Goal: Task Accomplishment & Management: Manage account settings

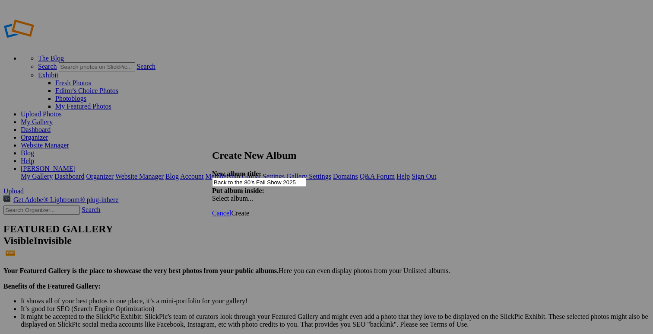
type input "Back to the 80's Fall Show 2025"
click at [249, 209] on span "Create" at bounding box center [240, 212] width 18 height 7
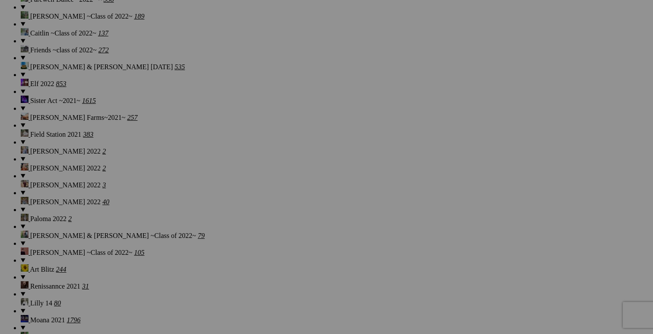
scroll to position [3201, 0]
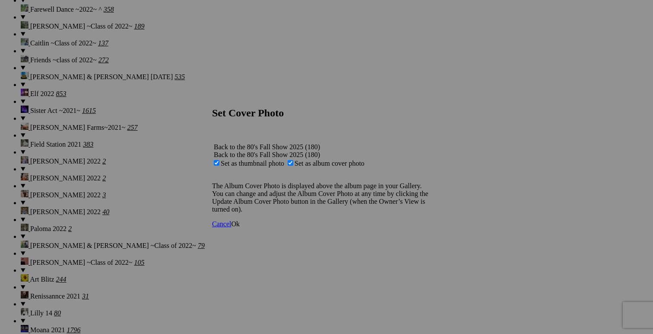
click at [240, 227] on span "Ok" at bounding box center [235, 223] width 9 height 7
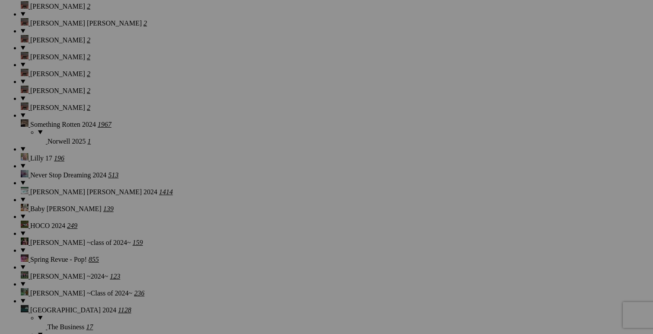
scroll to position [1238, 0]
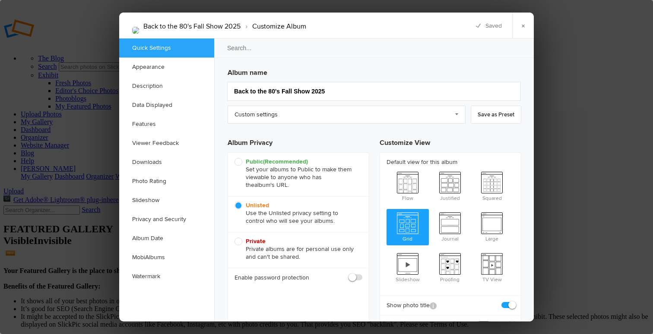
click at [363, 273] on span at bounding box center [363, 273] width 0 height 0
click at [362, 273] on input "checkbox" at bounding box center [362, 273] width 0 height 0
checkbox input "true"
click at [320, 298] on input "text" at bounding box center [324, 297] width 77 height 10
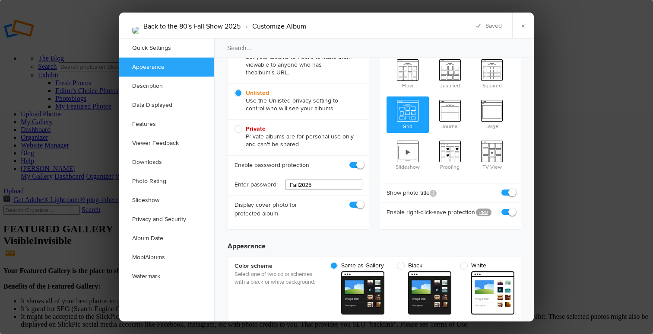
type input "Fall2025"
click at [515, 208] on span at bounding box center [515, 208] width 0 height 0
click at [514, 207] on input "checkbox" at bounding box center [514, 207] width 0 height 0
checkbox input "false"
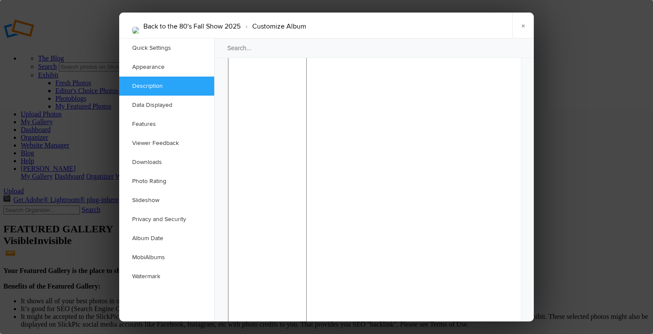
scroll to position [749, 0]
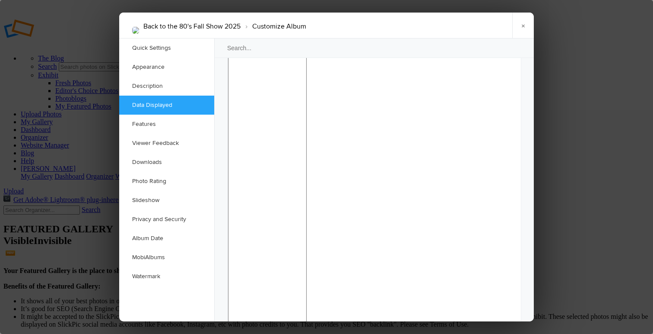
checkbox input "false"
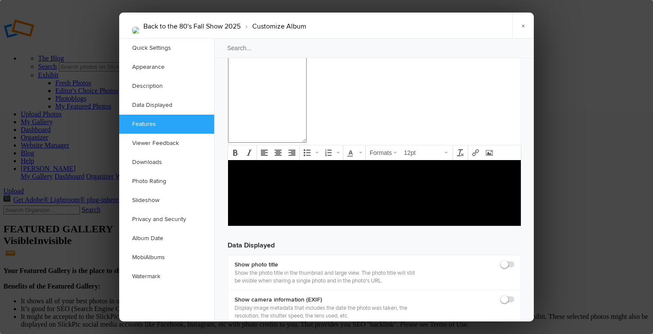
scroll to position [1027, 0]
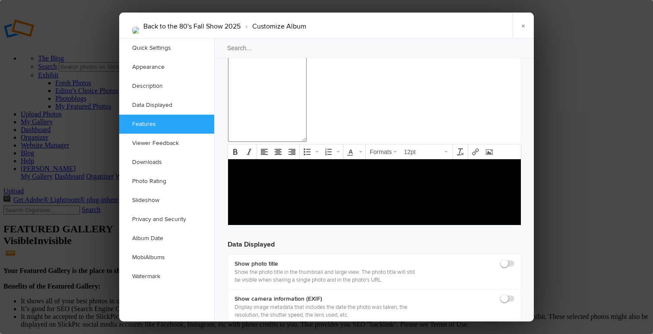
checkbox input "true"
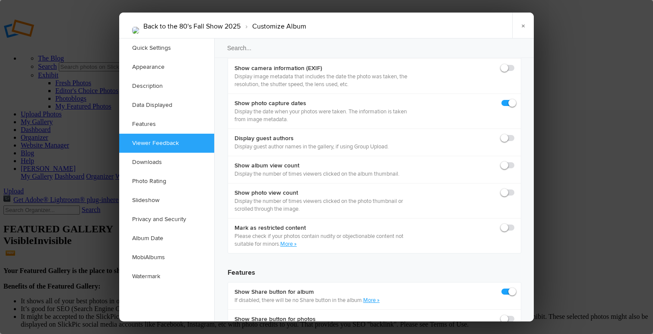
scroll to position [1278, 0]
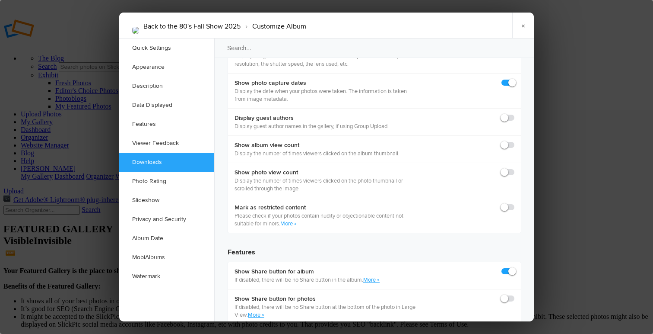
checkbox input "true"
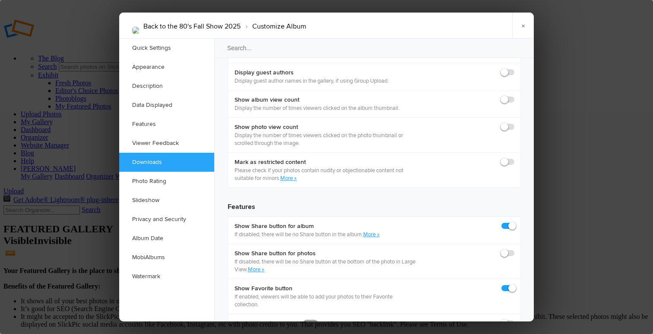
scroll to position [1324, 0]
checkbox input "true"
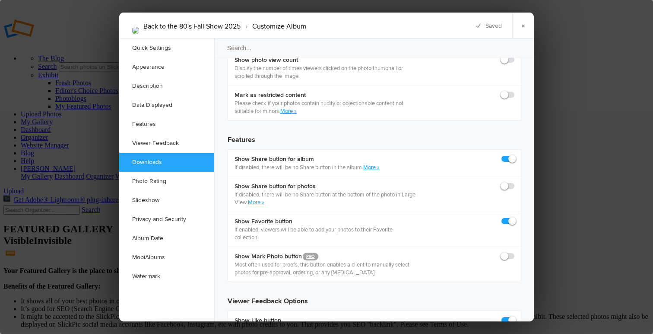
scroll to position [1403, 0]
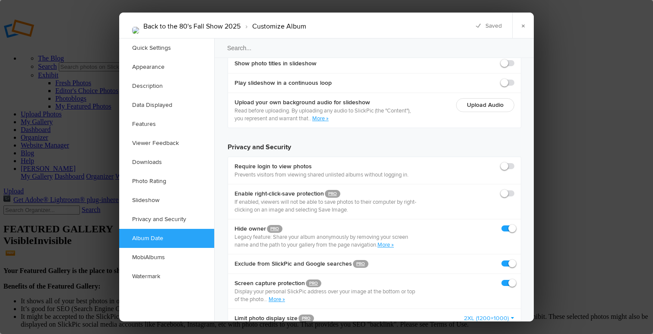
scroll to position [2021, 0]
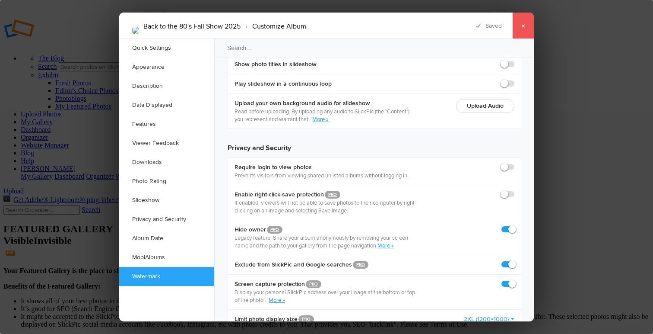
click at [521, 27] on link "×" at bounding box center [523, 26] width 22 height 26
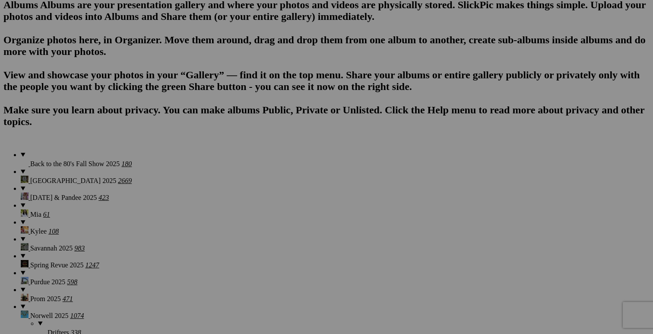
scroll to position [554, 0]
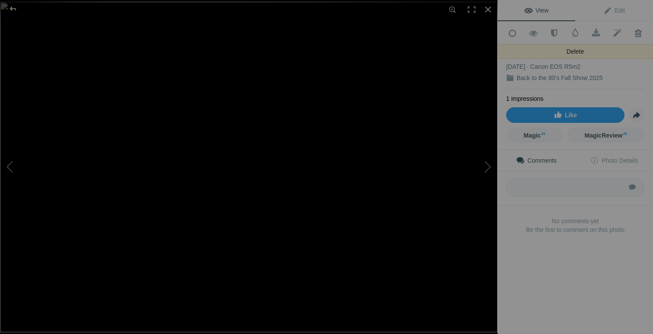
click at [639, 32] on span at bounding box center [638, 33] width 21 height 9
click at [487, 15] on div at bounding box center [488, 9] width 19 height 19
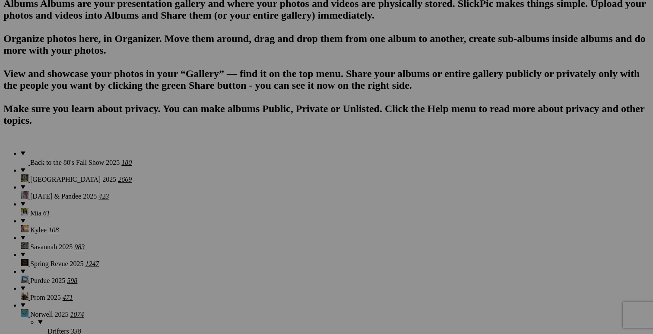
click at [269, 227] on span "Yes" at bounding box center [264, 223] width 10 height 7
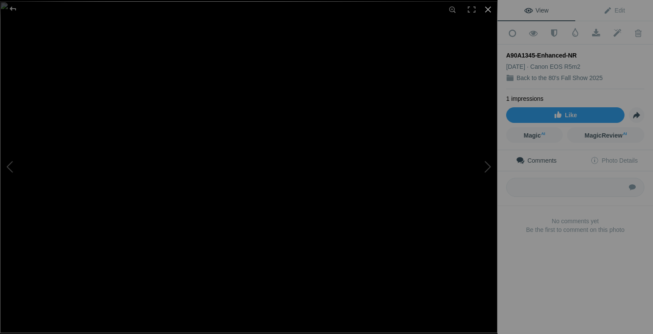
click at [488, 8] on div at bounding box center [488, 9] width 19 height 19
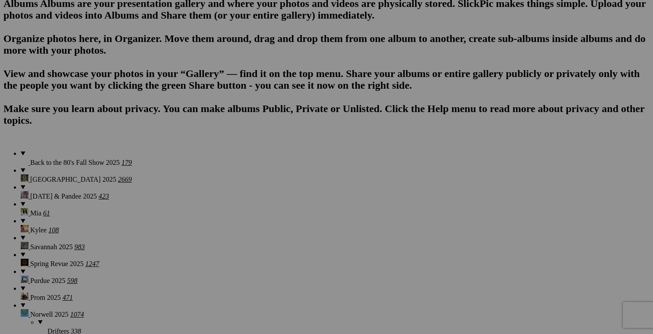
click at [269, 227] on span "Yes" at bounding box center [264, 223] width 10 height 7
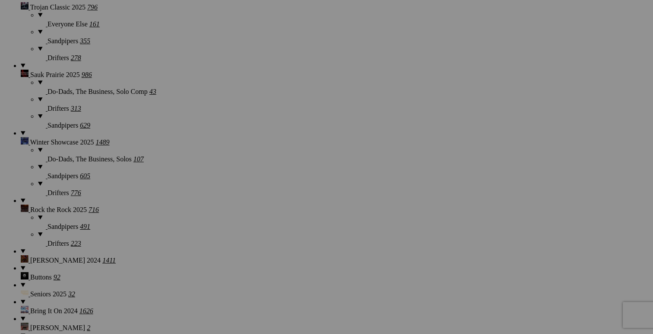
scroll to position [980, 0]
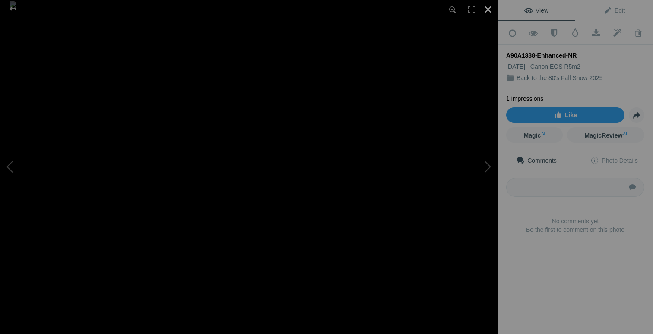
click at [486, 6] on div at bounding box center [488, 9] width 19 height 19
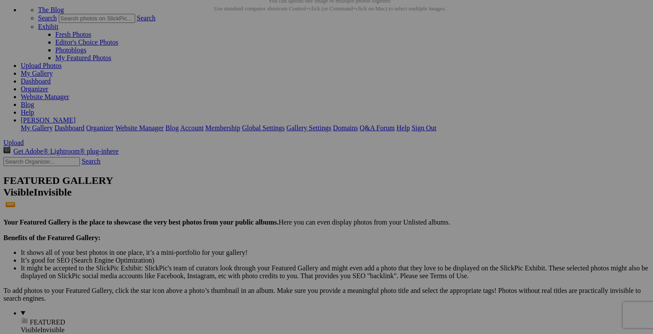
scroll to position [1239, 0]
click at [269, 227] on span "Yes" at bounding box center [264, 223] width 10 height 7
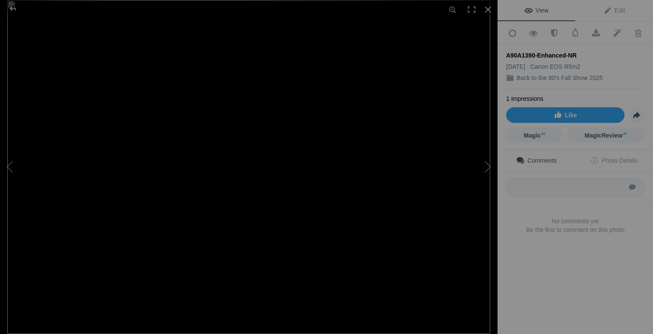
click at [127, 29] on img at bounding box center [248, 167] width 483 height 334
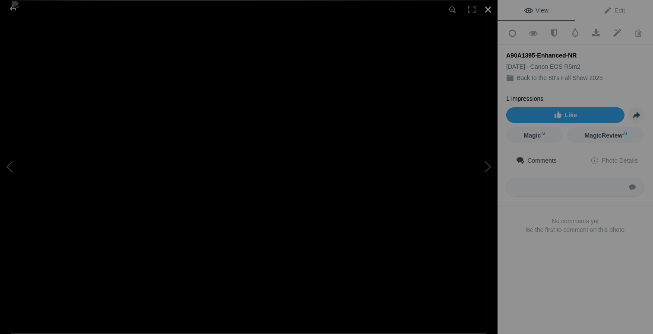
click at [490, 12] on div at bounding box center [488, 9] width 19 height 19
